Goal: Navigation & Orientation: Find specific page/section

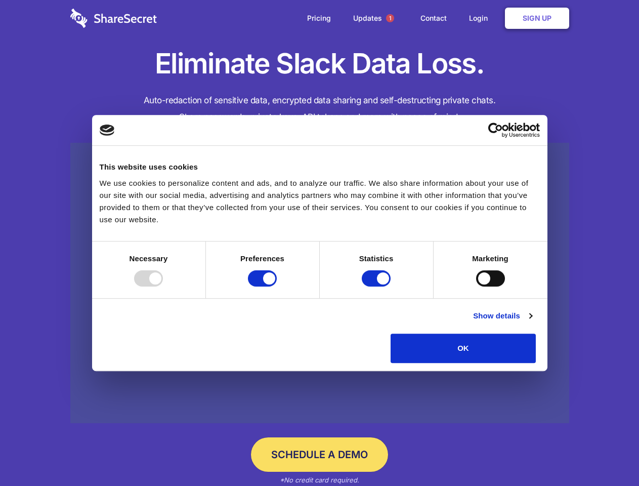
click at [163, 286] on div at bounding box center [148, 278] width 29 height 16
click at [277, 286] on input "Preferences" at bounding box center [262, 278] width 29 height 16
checkbox input "false"
click at [378, 286] on input "Statistics" at bounding box center [376, 278] width 29 height 16
checkbox input "false"
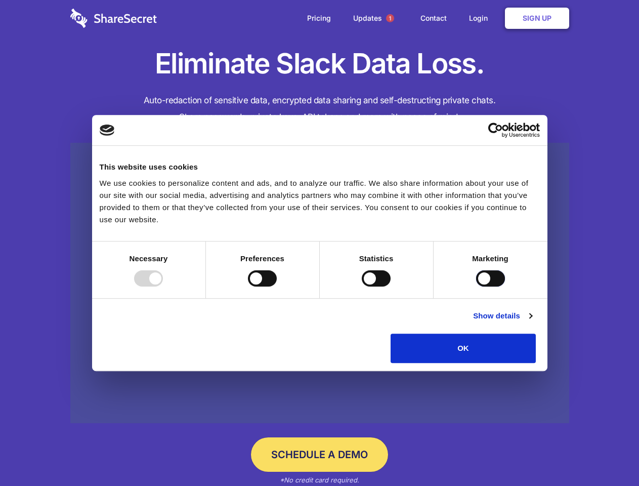
click at [476, 286] on input "Marketing" at bounding box center [490, 278] width 29 height 16
checkbox input "true"
click at [532, 322] on link "Show details" at bounding box center [502, 316] width 59 height 12
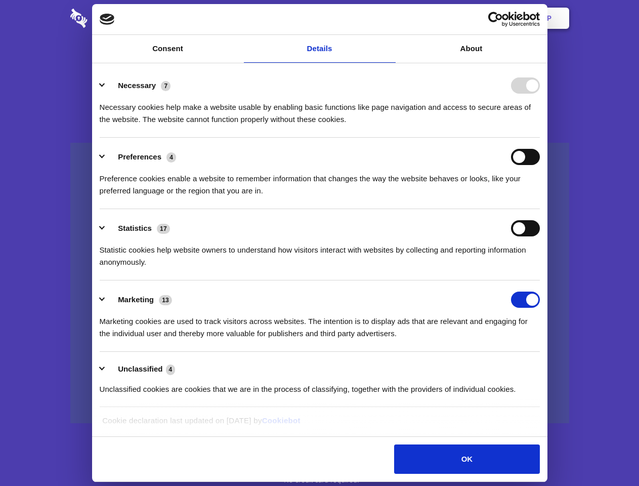
click at [540, 138] on li "Necessary 7 Necessary cookies help make a website usable by enabling basic func…" at bounding box center [320, 101] width 440 height 71
click at [390, 18] on span "1" at bounding box center [390, 18] width 8 height 8
